Goal: Information Seeking & Learning: Learn about a topic

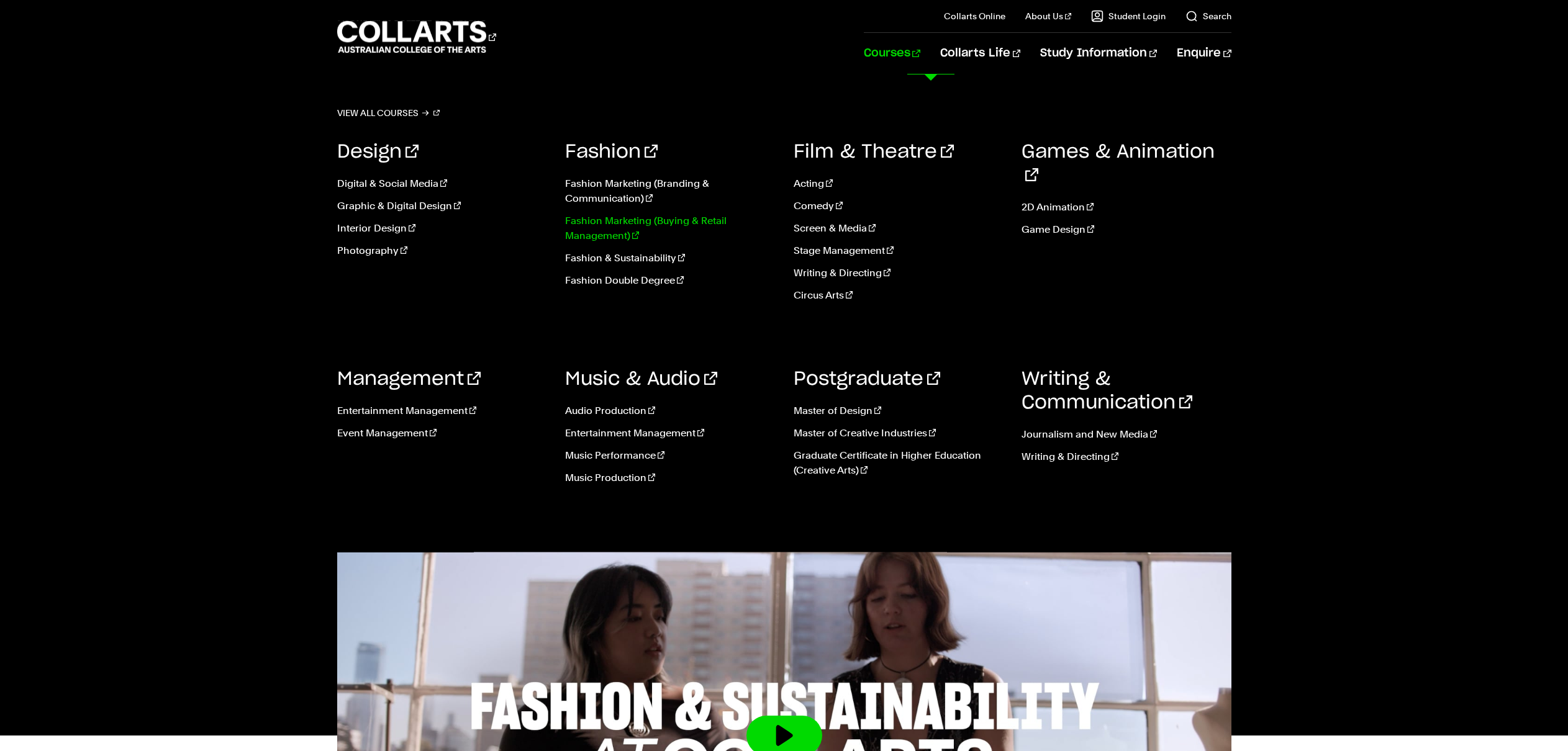
click at [680, 222] on link "Fashion Marketing (Buying & Retail Management)" at bounding box center [670, 228] width 210 height 29
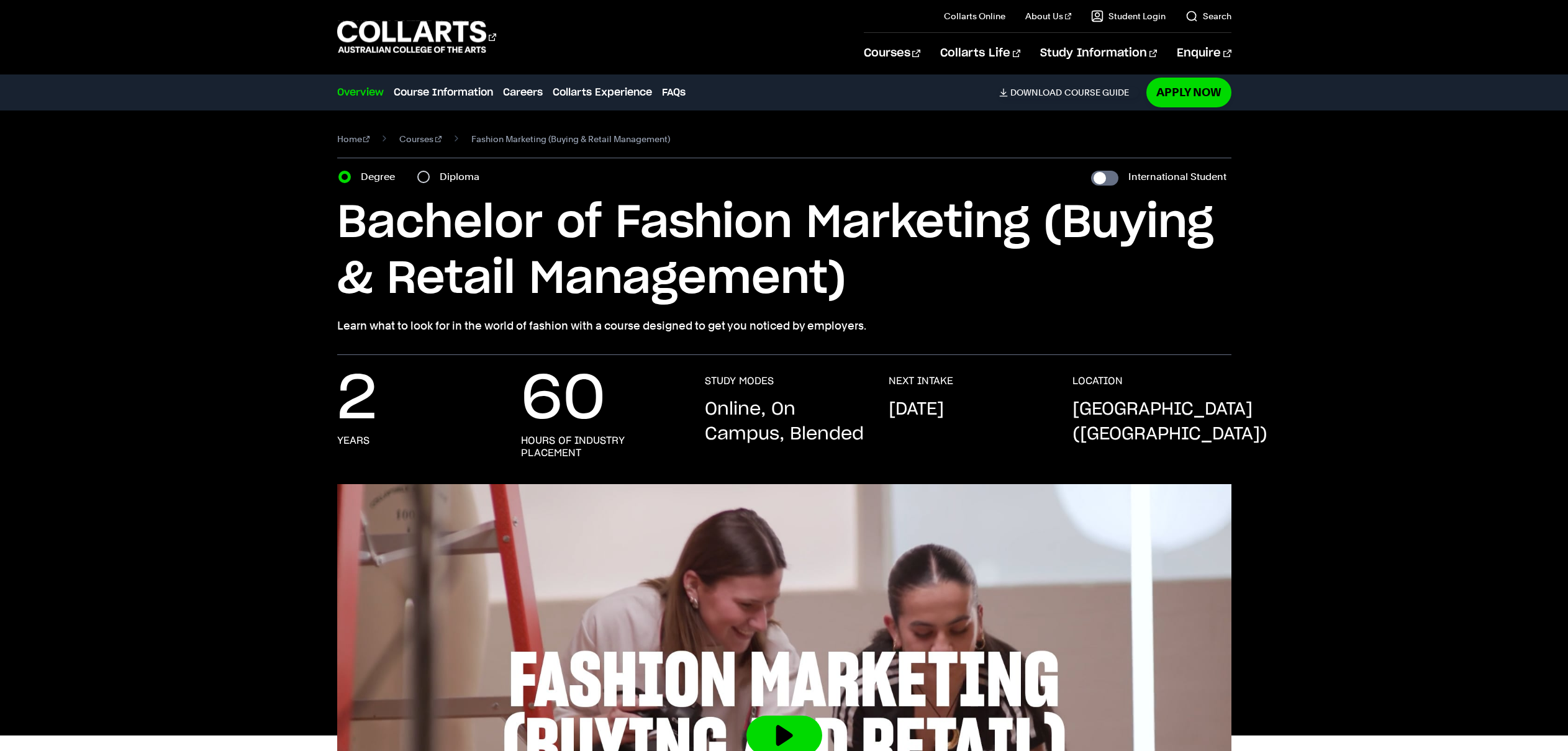
drag, startPoint x: 849, startPoint y: 329, endPoint x: 334, endPoint y: 333, distance: 515.0
click at [334, 333] on div "Home Courses Fashion Marketing (Buying & Retail Management) Course variant Degr…" at bounding box center [783, 232] width 1160 height 244
copy p "Learn what to look for in the world of fashion with a course designed to get yo…"
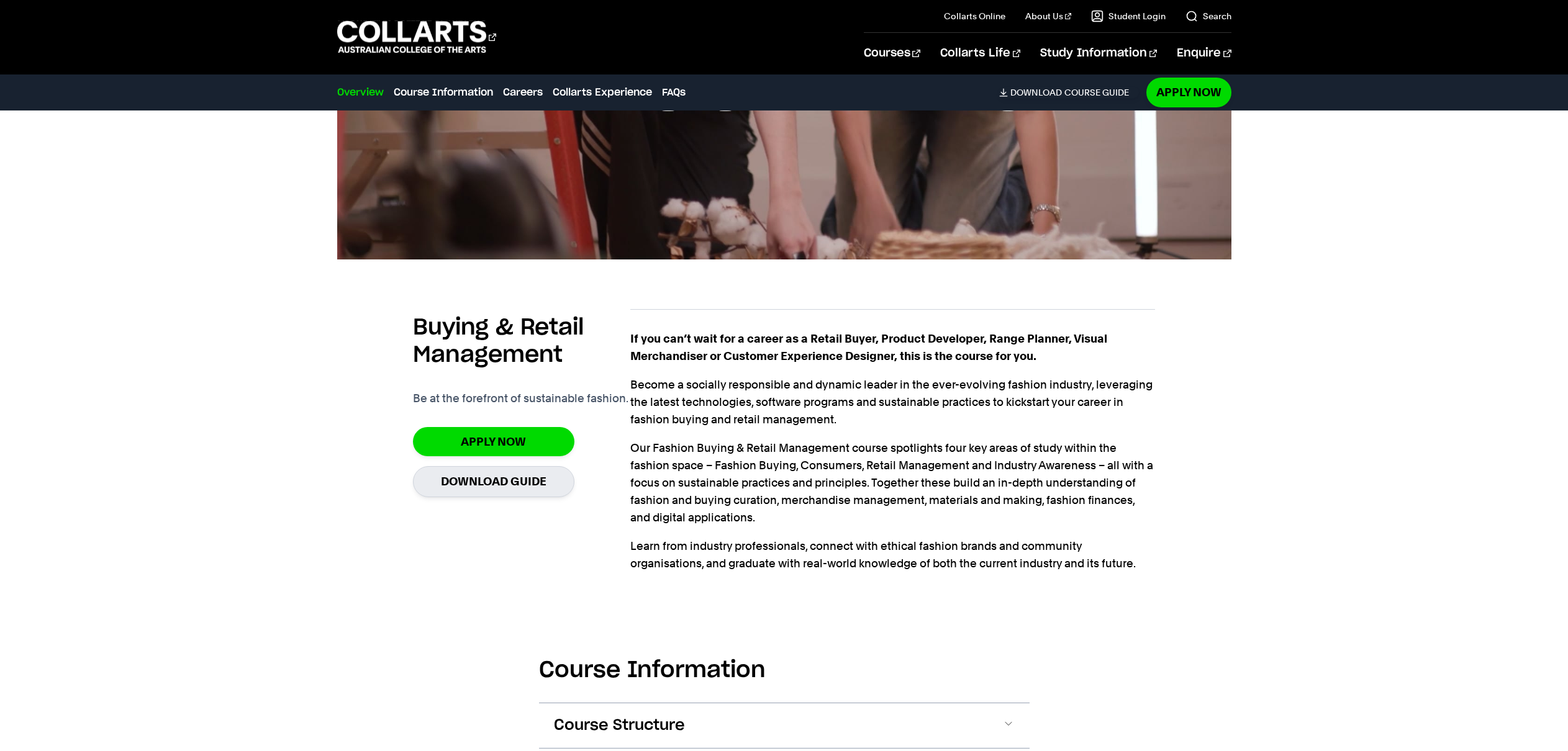
scroll to position [740, 0]
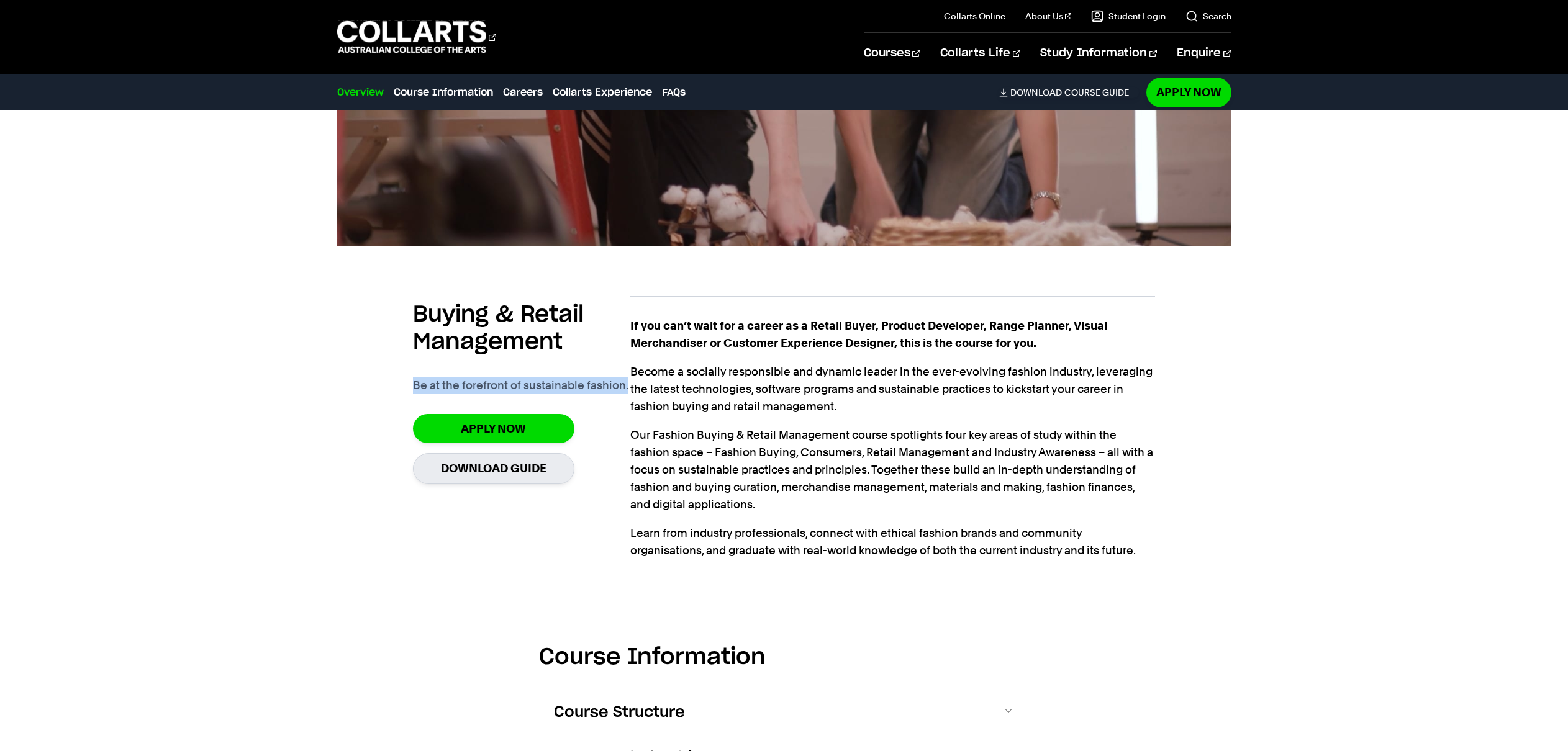
drag, startPoint x: 410, startPoint y: 393, endPoint x: 628, endPoint y: 401, distance: 218.1
click at [628, 401] on div "Buying & Retail Management Be at the forefront of sustainable fashion. Apply No…" at bounding box center [784, 431] width 894 height 309
copy p "Be at the forefront of sustainable fashion."
